Goal: Transaction & Acquisition: Download file/media

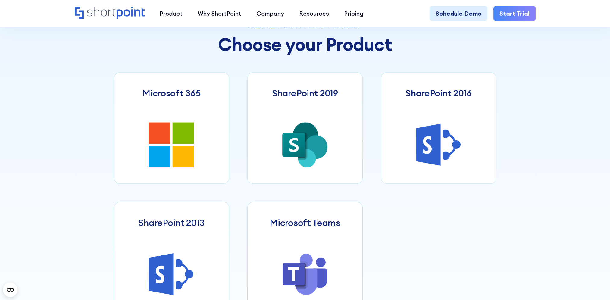
scroll to position [331, 0]
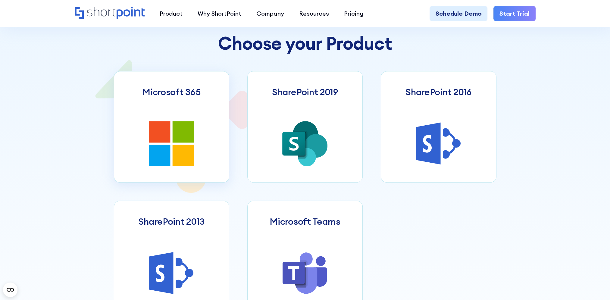
click at [170, 136] on icon at bounding box center [159, 131] width 21 height 21
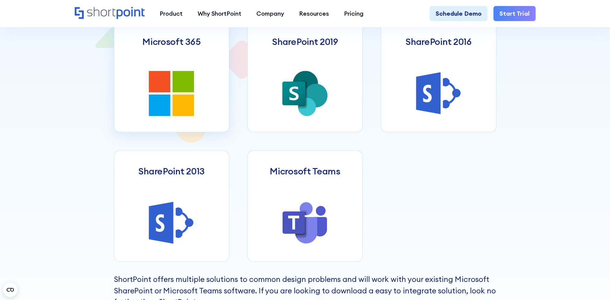
scroll to position [452, 0]
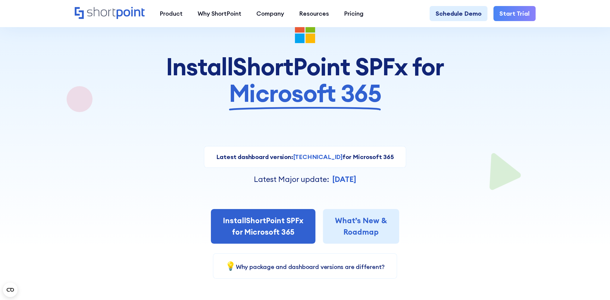
scroll to position [60, 0]
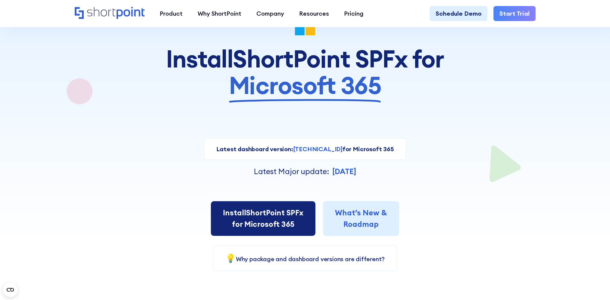
click at [270, 222] on link "Install ShortPoint SPFx for Microsoft 365" at bounding box center [263, 218] width 104 height 35
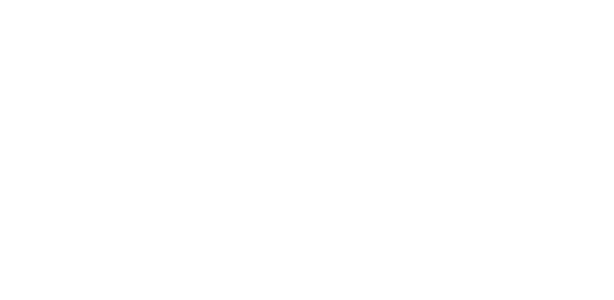
select select "Microsoft 365"
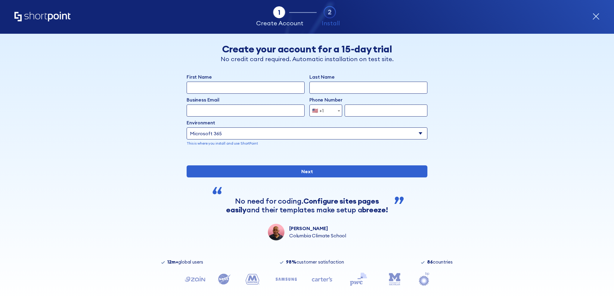
click at [236, 89] on input "First Name" at bounding box center [246, 88] width 118 height 12
type input "Knoxly"
type input "Oto"
type input "koto@cbsi.com.sb"
select select "+677"
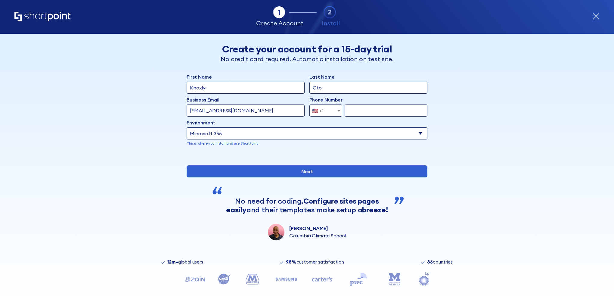
type input "7537366"
click at [321, 134] on select "Select an environment Microsoft 365 SharePoint Online SharePoint 2019 (On-Premi…" at bounding box center [307, 133] width 241 height 12
click at [187, 127] on select "Select an environment Microsoft 365 SharePoint Online SharePoint 2019 (On-Premi…" at bounding box center [307, 133] width 241 height 12
click at [270, 131] on select "Select an environment Microsoft 365 SharePoint Online SharePoint 2019 (On-Premi…" at bounding box center [307, 133] width 241 height 12
select select "Microsoft 365"
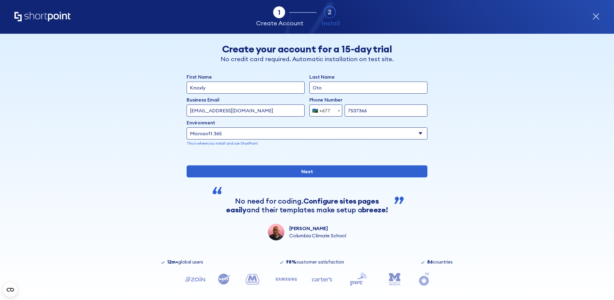
click at [187, 127] on select "Select an environment Microsoft 365 SharePoint Online SharePoint 2019 (On-Premi…" at bounding box center [307, 133] width 241 height 12
click at [248, 132] on select "Select an environment Microsoft 365 SharePoint Online SharePoint 2019 (On-Premi…" at bounding box center [307, 133] width 241 height 12
click at [187, 127] on select "Select an environment Microsoft 365 SharePoint Online SharePoint 2019 (On-Premi…" at bounding box center [307, 133] width 241 height 12
drag, startPoint x: 366, startPoint y: 112, endPoint x: 342, endPoint y: 116, distance: 23.8
click at [342, 116] on div "🇸🇧 +677 Albania (+355) Algeria (+213) American Samoa (+1-684) Andorra (+376) An…" at bounding box center [369, 110] width 118 height 12
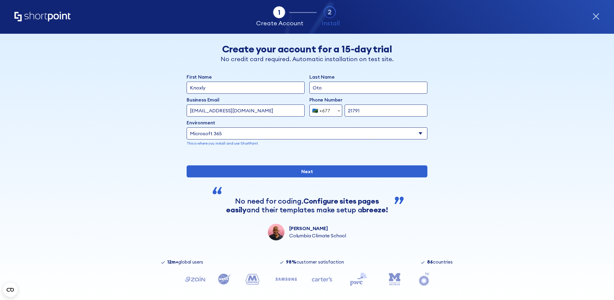
type input "21791"
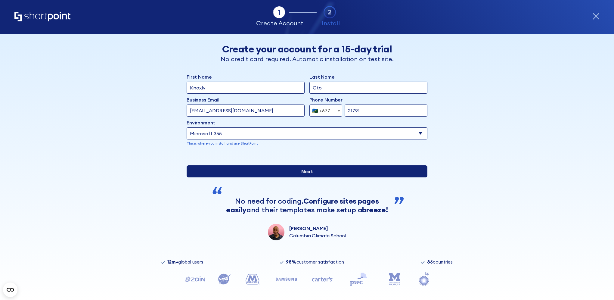
click at [307, 177] on input "Next" at bounding box center [307, 171] width 241 height 12
